Goal: Obtain resource: Obtain resource

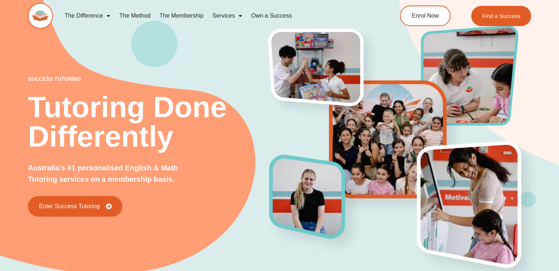
click at [31, 46] on div "success tutoring Tutoring Done Differently Australia's #1 personalised English …" at bounding box center [279, 133] width 503 height 323
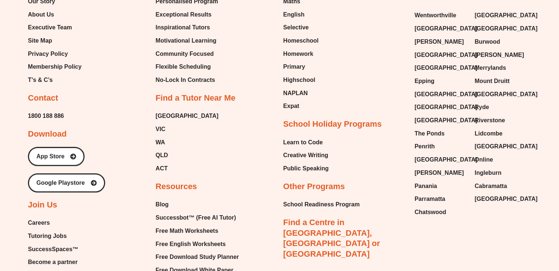
scroll to position [3073, 0]
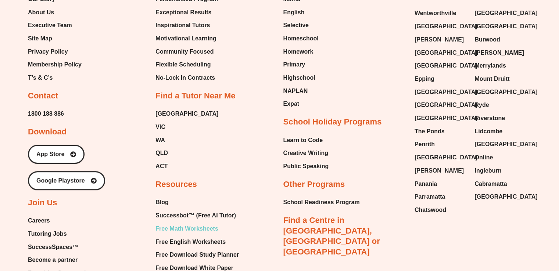
click at [177, 223] on span "Free Math Worksheets" at bounding box center [186, 228] width 62 height 11
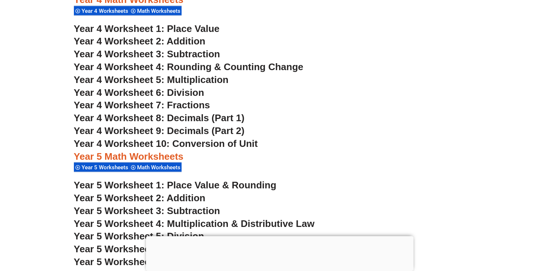
scroll to position [1401, 0]
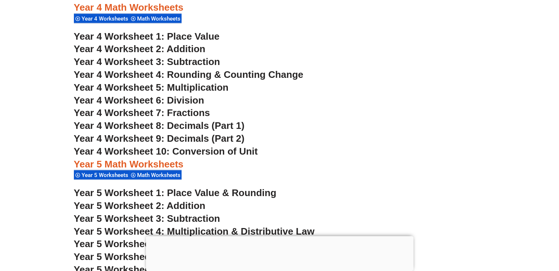
click at [182, 89] on span "Year 4 Worksheet 5: Multiplication" at bounding box center [151, 87] width 155 height 11
click at [12, 184] on section "Year 4 Math Worksheets Year 4 Worksheets Math Worksheets Year 4 Worksheet 1: Pl…" at bounding box center [279, 251] width 559 height 507
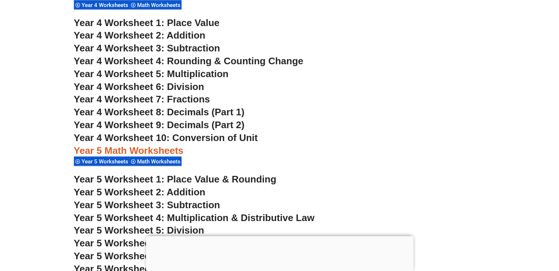
scroll to position [1415, 0]
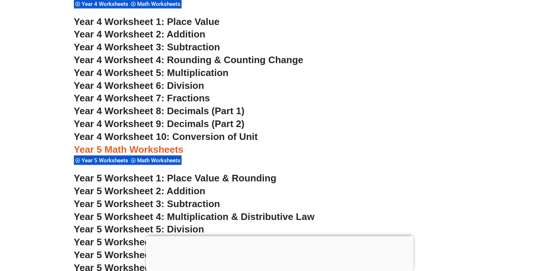
click at [179, 88] on span "Year 4 Worksheet 6: Division" at bounding box center [139, 85] width 130 height 11
click at [20, 193] on section "Year 4 Math Worksheets Year 4 Worksheets Math Worksheets Year 4 Worksheet 1: Pl…" at bounding box center [279, 236] width 559 height 507
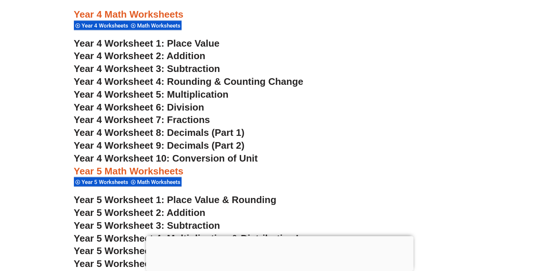
scroll to position [1489, 0]
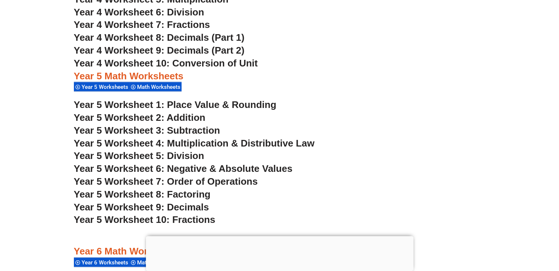
click at [24, 102] on section "Year 4 Math Worksheets Year 4 Worksheets Math Worksheets Year 4 Worksheet 1: Pl…" at bounding box center [279, 163] width 559 height 507
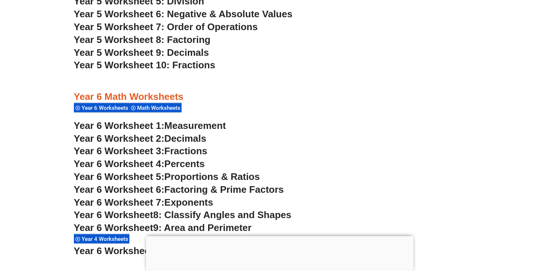
scroll to position [1724, 0]
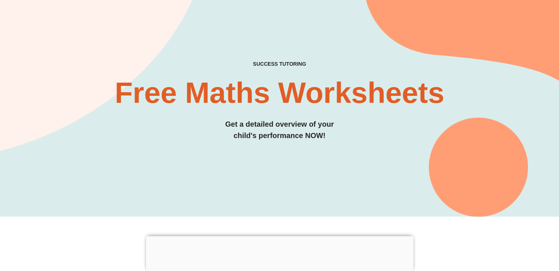
scroll to position [0, 0]
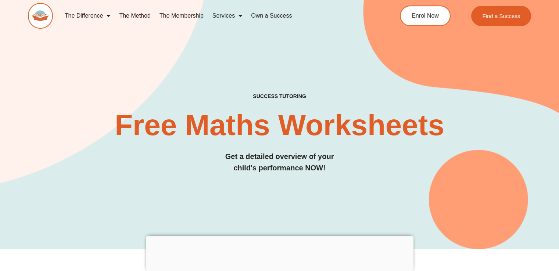
click at [42, 14] on img at bounding box center [40, 16] width 25 height 26
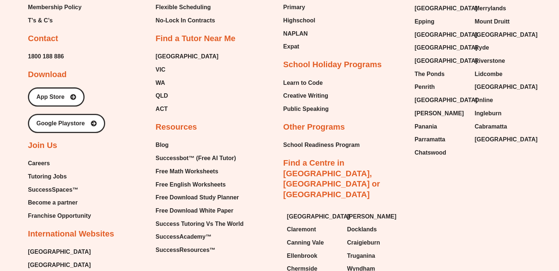
scroll to position [3132, 0]
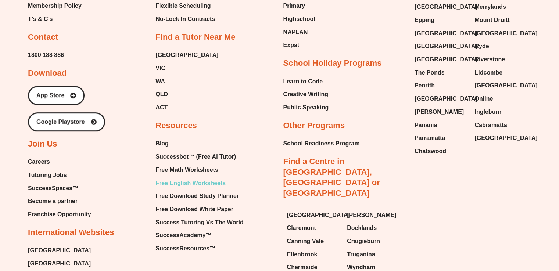
click at [181, 178] on span "Free English Worksheets" at bounding box center [190, 183] width 70 height 11
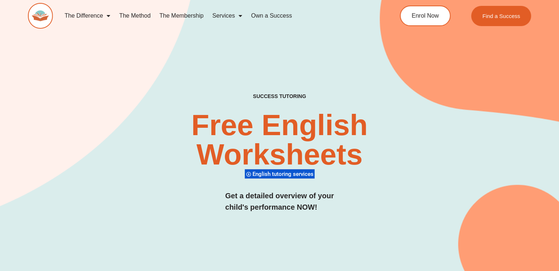
click at [151, 153] on h2 "Free English Worksheets​" at bounding box center [280, 140] width 332 height 59
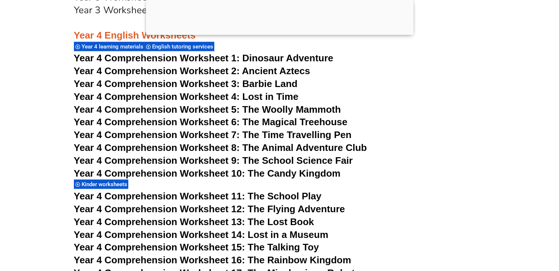
scroll to position [2900, 0]
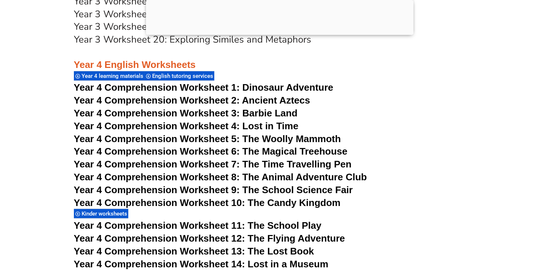
click at [268, 187] on span "Year 4 Comprehension Worksheet 9: The School Science Fair" at bounding box center [213, 190] width 279 height 11
click at [455, 37] on h3 "Year 3 Worksheet 20: Exploring Similes and Metaphors" at bounding box center [280, 39] width 412 height 12
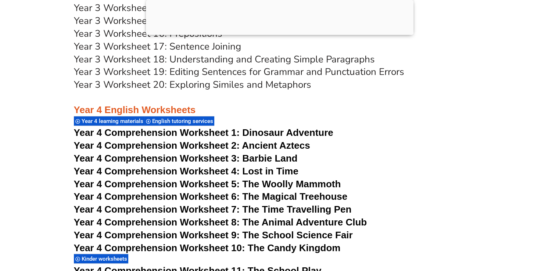
scroll to position [2856, 0]
